Goal: Information Seeking & Learning: Check status

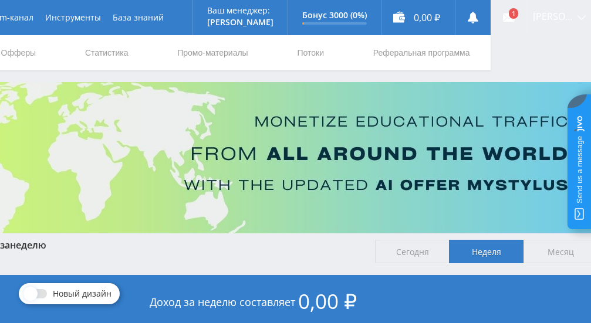
scroll to position [0, 147]
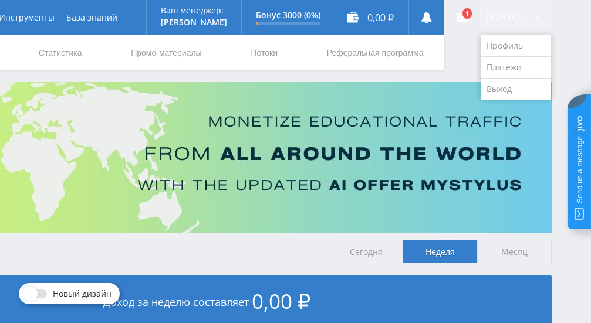
click at [523, 21] on div "[PERSON_NAME]" at bounding box center [515, 17] width 70 height 35
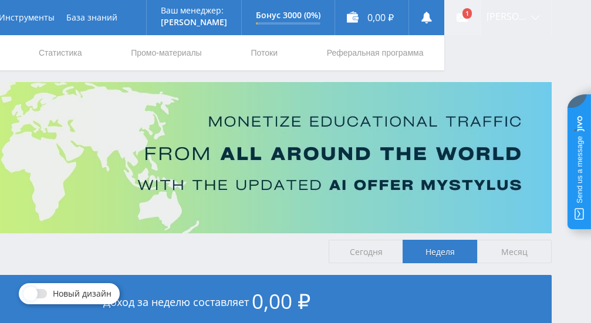
click at [468, 21] on use at bounding box center [462, 17] width 12 height 8
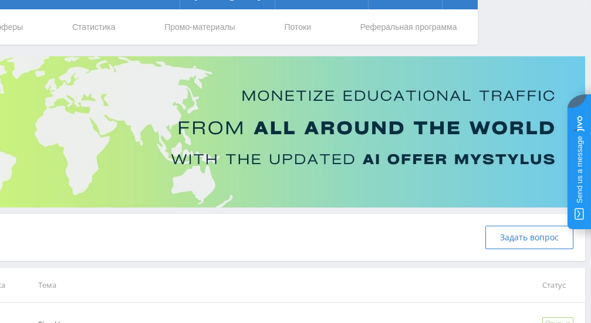
scroll to position [0, 113]
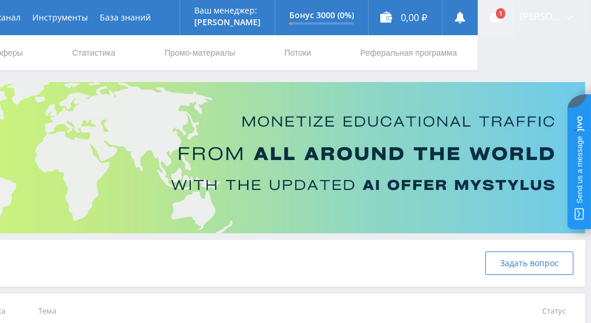
click at [510, 18] on link at bounding box center [495, 17] width 35 height 35
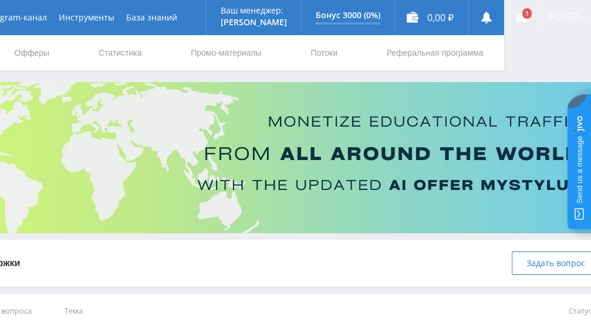
scroll to position [0, 93]
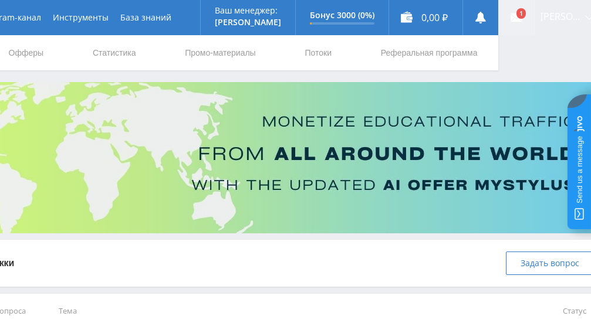
click at [531, 16] on link at bounding box center [516, 17] width 35 height 35
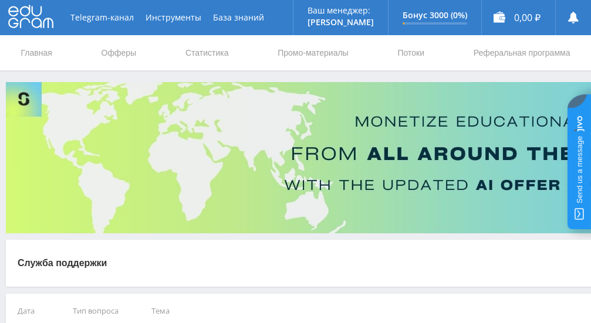
scroll to position [107, 0]
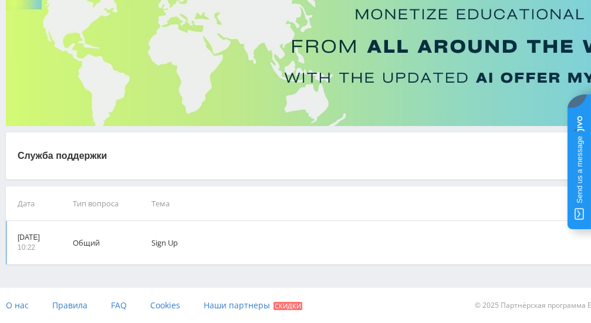
click at [40, 243] on p "10:22" at bounding box center [29, 248] width 22 height 10
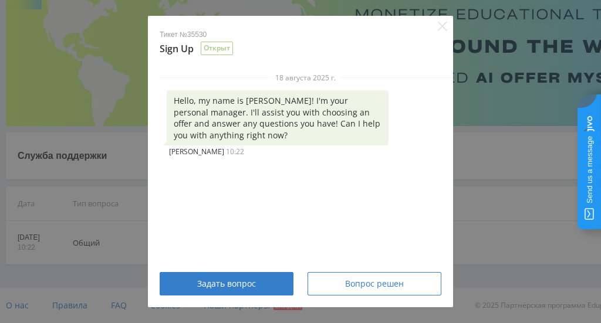
click at [213, 124] on div "Hello, my name is Alex! I'm your personal manager. I'll assist you with choosin…" at bounding box center [278, 117] width 222 height 55
click at [441, 25] on icon "Close" at bounding box center [442, 26] width 9 height 9
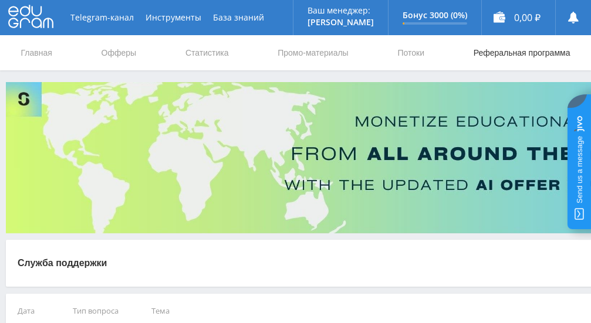
click at [537, 56] on link "Реферальная программа" at bounding box center [521, 52] width 99 height 35
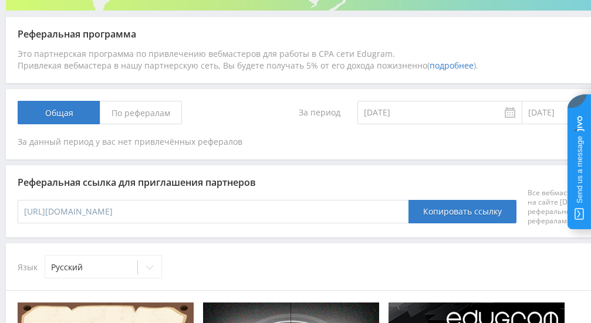
scroll to position [182, 0]
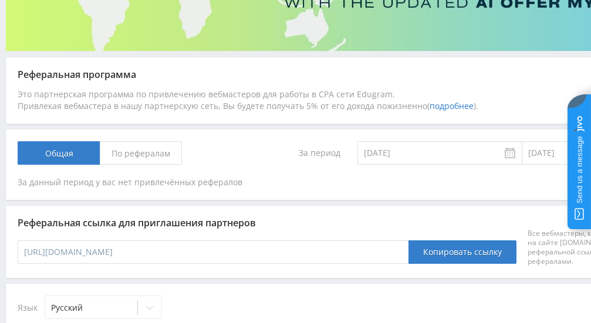
click at [154, 164] on span "По рефералам" at bounding box center [141, 152] width 82 height 23
click at [0, 0] on input "По рефералам" at bounding box center [0, 0] width 0 height 0
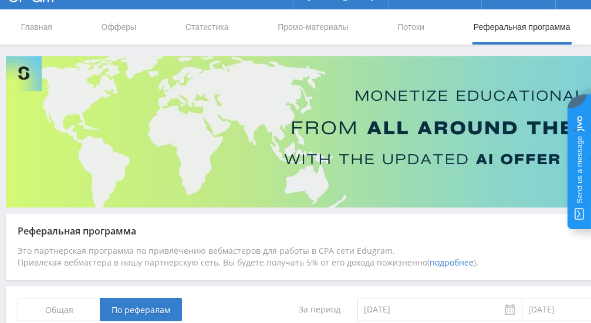
scroll to position [0, 0]
